Goal: Check status: Check status

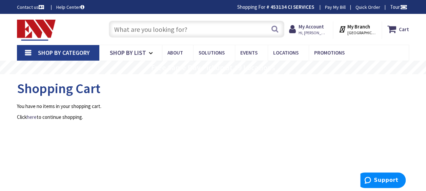
click at [359, 26] on strong "My Branch" at bounding box center [358, 26] width 23 height 6
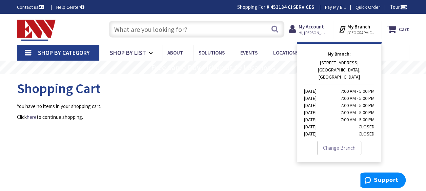
click at [277, 107] on p "You have no items in your shopping cart." at bounding box center [213, 106] width 392 height 7
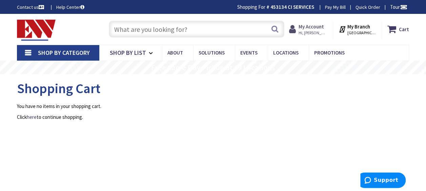
click at [314, 30] on span "Hi, [PERSON_NAME]" at bounding box center [313, 32] width 29 height 5
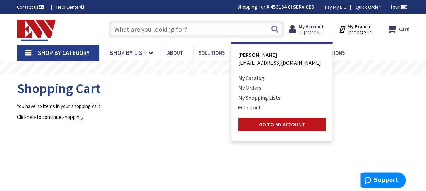
click at [252, 88] on link "My Orders" at bounding box center [249, 88] width 23 height 8
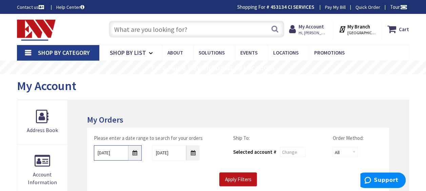
click at [135, 153] on input "9/2/2025" at bounding box center [118, 152] width 48 height 15
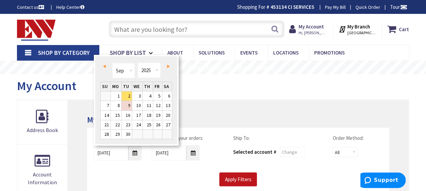
click at [105, 64] on link "Prev" at bounding box center [105, 66] width 9 height 9
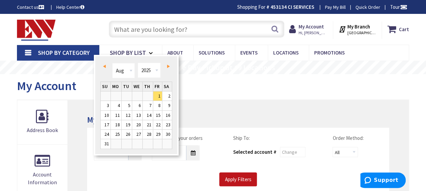
click at [105, 64] on link "Prev" at bounding box center [105, 66] width 9 height 9
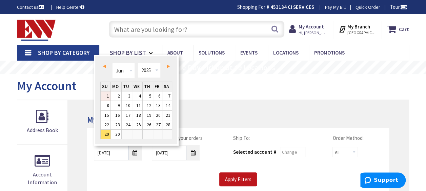
click at [107, 96] on link "1" at bounding box center [106, 95] width 10 height 9
type input "06/01/2025"
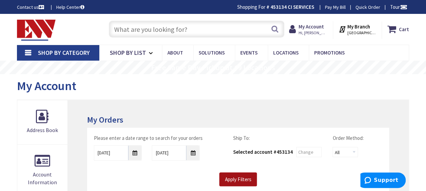
click at [241, 177] on input "Apply Filters" at bounding box center [238, 179] width 38 height 14
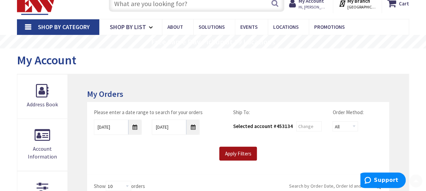
scroll to position [68, 0]
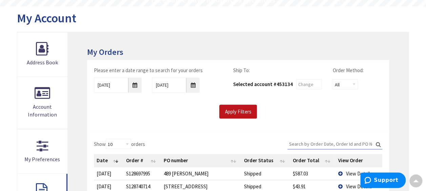
click at [332, 145] on input "Search:" at bounding box center [334, 144] width 95 height 10
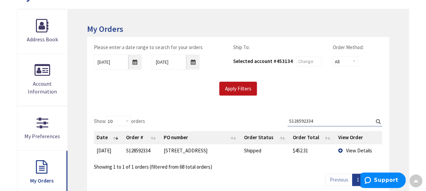
scroll to position [136, 0]
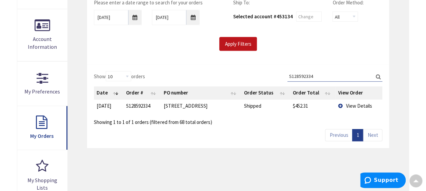
type input "S128592334"
click at [340, 104] on td "View Details" at bounding box center [358, 106] width 47 height 13
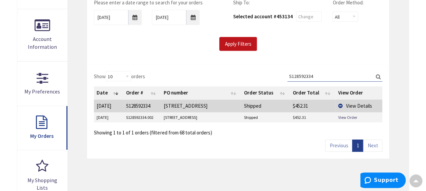
click at [351, 104] on span "View Details" at bounding box center [359, 106] width 26 height 6
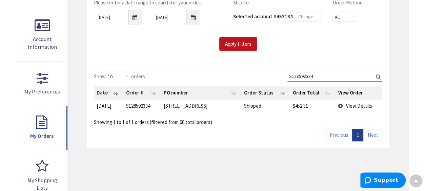
click at [340, 103] on td "View Details" at bounding box center [358, 106] width 47 height 13
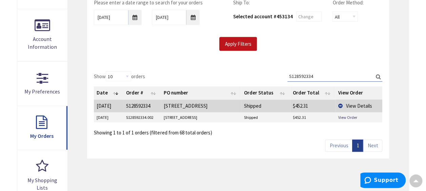
click at [340, 103] on td "View Details" at bounding box center [358, 106] width 47 height 13
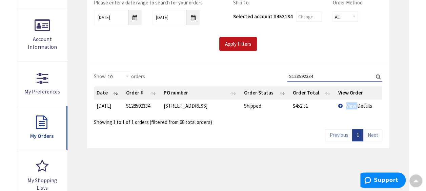
click at [340, 103] on td "View Details" at bounding box center [358, 106] width 47 height 13
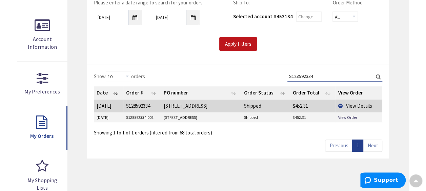
click at [178, 106] on td "[STREET_ADDRESS]" at bounding box center [201, 106] width 80 height 13
click at [138, 108] on td "S128592334" at bounding box center [142, 106] width 38 height 13
click at [138, 105] on td "S128592334" at bounding box center [142, 106] width 38 height 13
drag, startPoint x: 130, startPoint y: 106, endPoint x: 124, endPoint y: 105, distance: 5.5
click at [126, 106] on td "S128592334" at bounding box center [142, 106] width 38 height 13
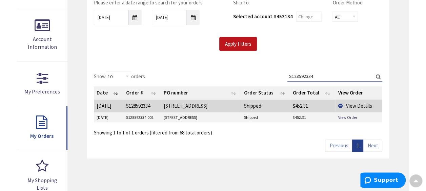
drag, startPoint x: 124, startPoint y: 105, endPoint x: 104, endPoint y: 103, distance: 20.8
click at [104, 103] on td "8/18/2025" at bounding box center [108, 106] width 29 height 13
click at [235, 102] on td "[STREET_ADDRESS]" at bounding box center [201, 106] width 80 height 13
click at [348, 90] on th "View Order" at bounding box center [358, 92] width 47 height 13
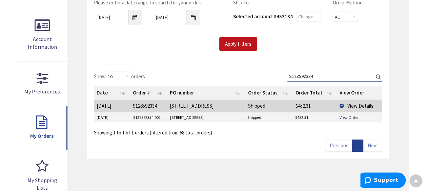
click at [348, 90] on th "View Order" at bounding box center [359, 92] width 45 height 13
click at [190, 105] on td "[STREET_ADDRESS]" at bounding box center [206, 106] width 78 height 13
click at [144, 105] on td "S128592334" at bounding box center [148, 106] width 37 height 13
click at [142, 93] on th "Order #" at bounding box center [148, 92] width 37 height 13
click at [186, 104] on td "[STREET_ADDRESS]" at bounding box center [206, 106] width 78 height 13
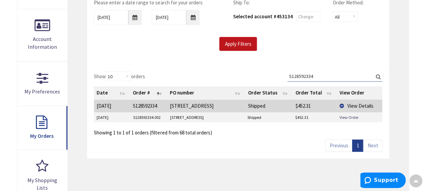
click at [191, 113] on td "[STREET_ADDRESS]" at bounding box center [205, 118] width 77 height 10
click at [190, 116] on td "[STREET_ADDRESS]" at bounding box center [205, 118] width 77 height 10
click at [349, 116] on link "View Order" at bounding box center [349, 118] width 19 height 6
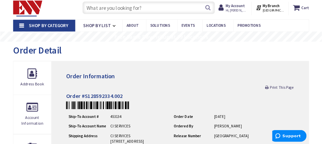
scroll to position [34, 0]
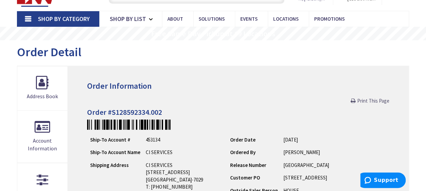
click at [368, 99] on span "Print This Page" at bounding box center [373, 101] width 32 height 6
